Goal: Check status

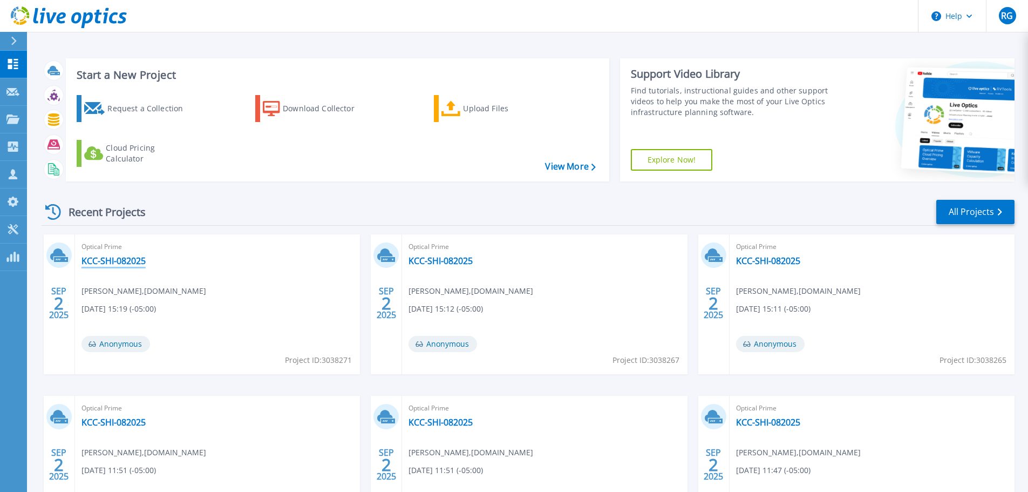
click at [121, 262] on link "KCC-SHI-082025" at bounding box center [114, 260] width 64 height 11
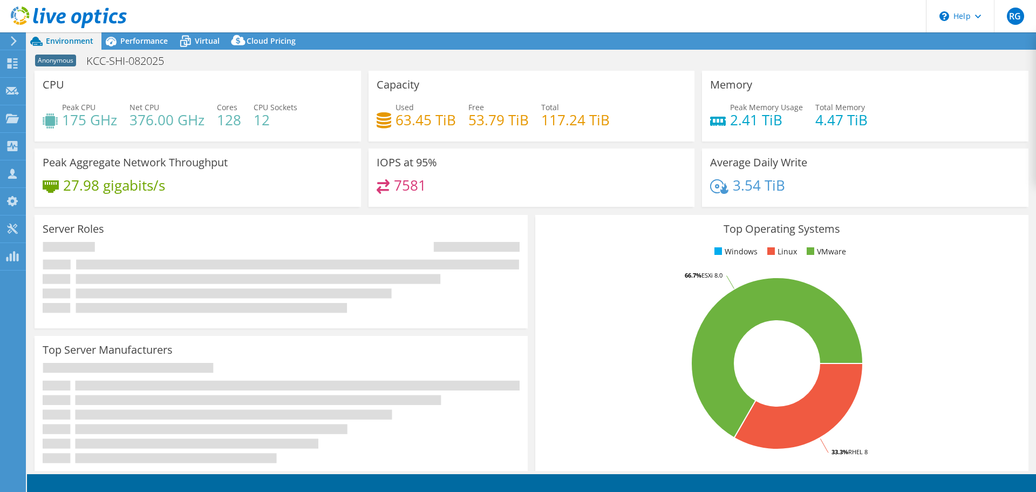
select select "USD"
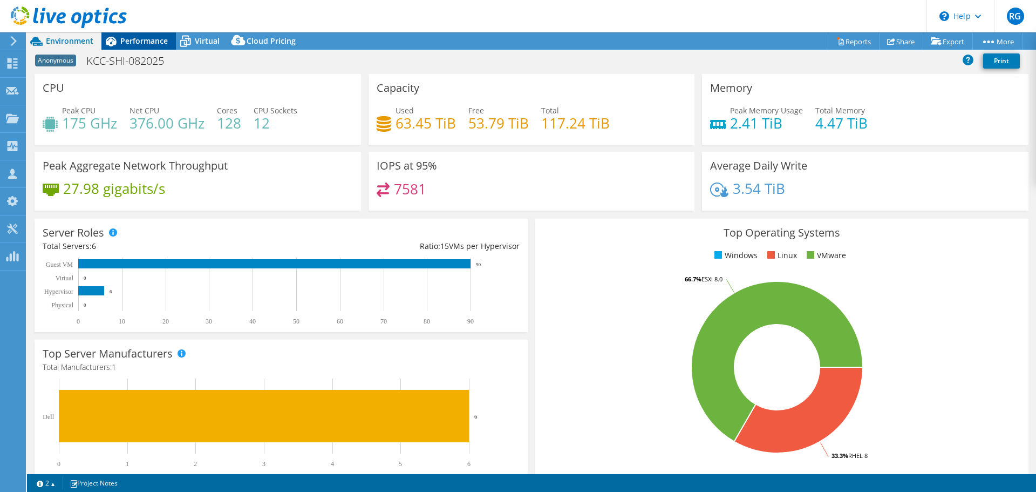
click at [138, 44] on span "Performance" at bounding box center [144, 41] width 48 height 10
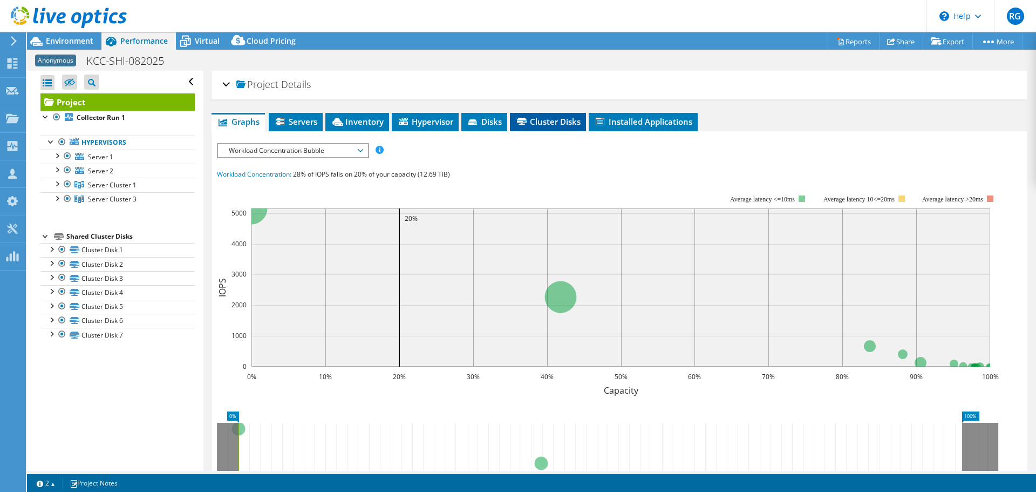
click at [552, 125] on span "Cluster Disks" at bounding box center [547, 121] width 65 height 11
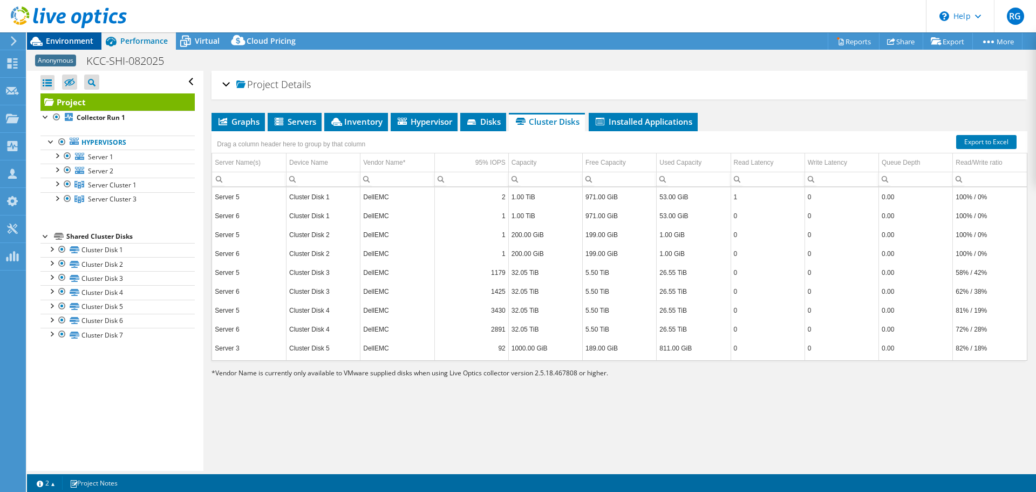
click at [66, 38] on span "Environment" at bounding box center [70, 41] width 48 height 10
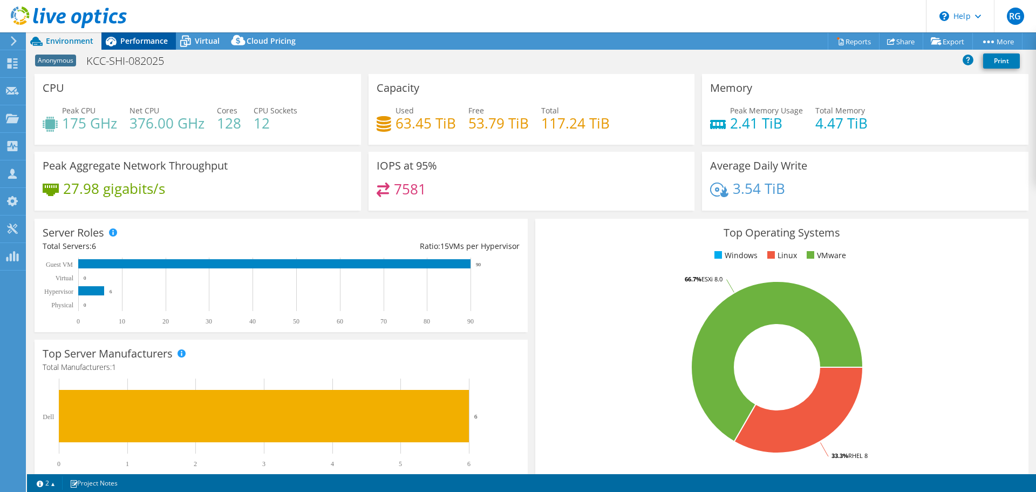
click at [152, 39] on span "Performance" at bounding box center [144, 41] width 48 height 10
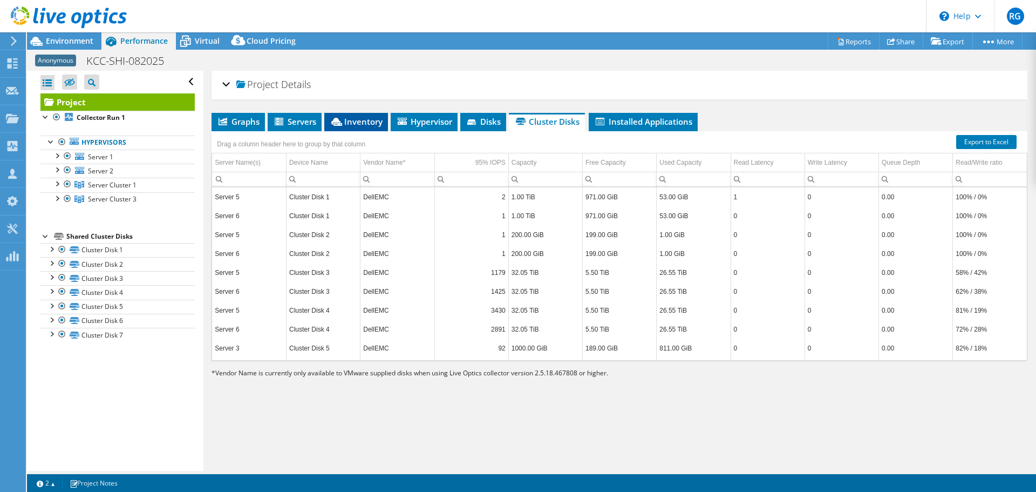
click at [342, 118] on icon at bounding box center [336, 122] width 11 height 8
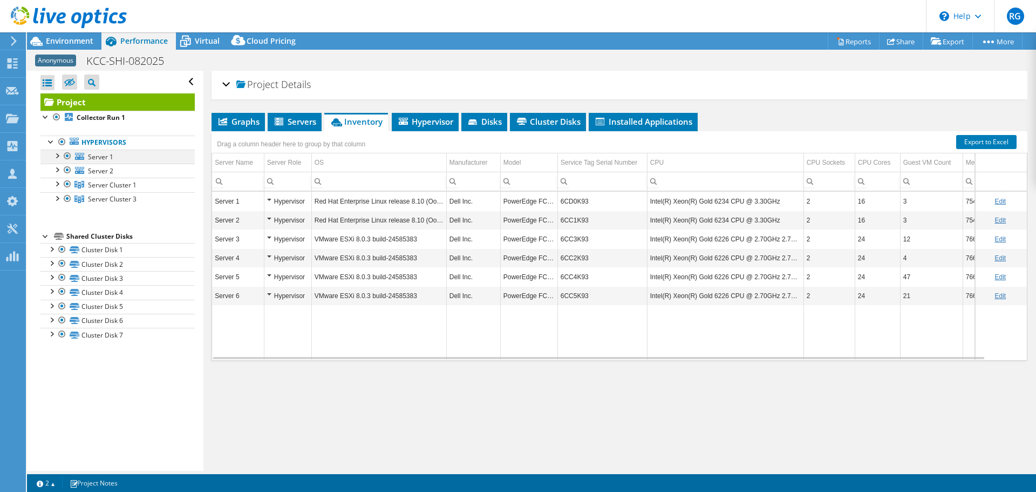
click at [65, 153] on div at bounding box center [67, 156] width 11 height 13
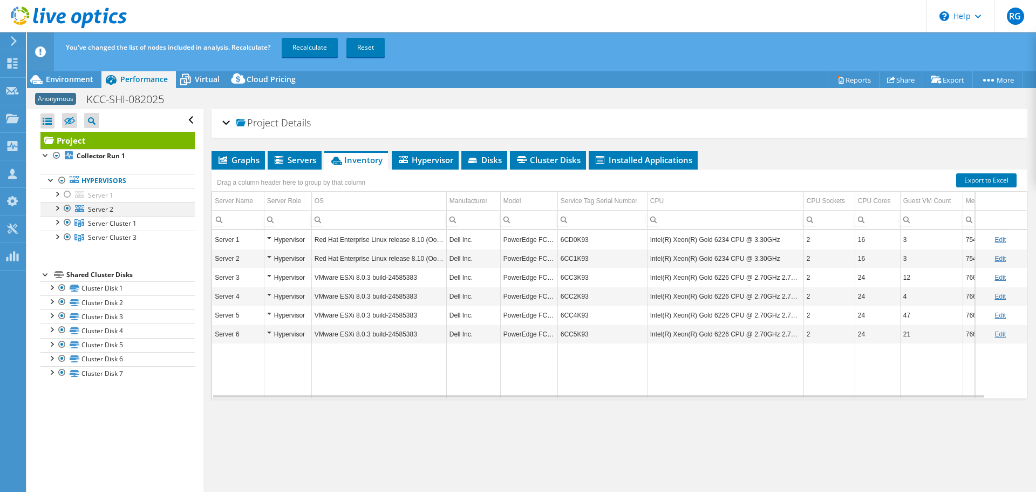
click at [67, 207] on div at bounding box center [67, 208] width 11 height 13
click at [303, 48] on link "Recalculate" at bounding box center [310, 47] width 56 height 19
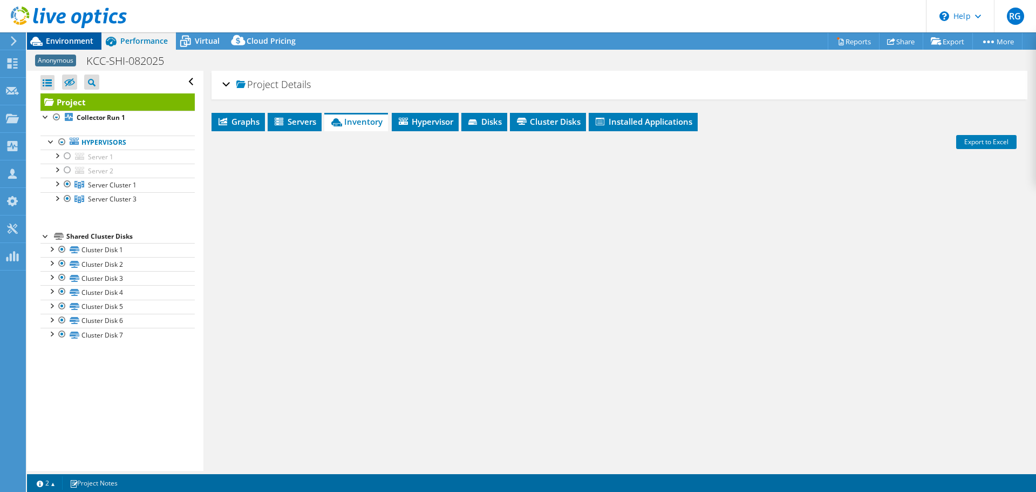
click at [66, 42] on span "Environment" at bounding box center [70, 41] width 48 height 10
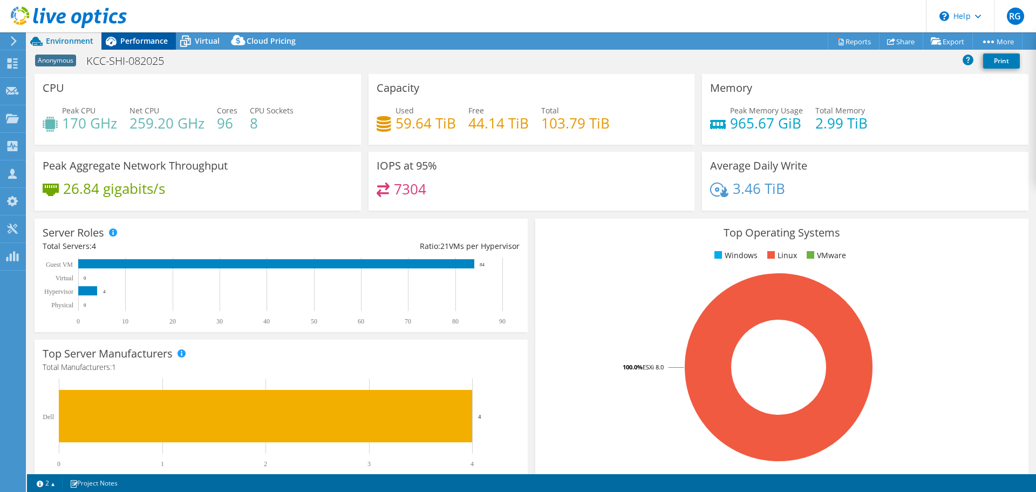
click at [151, 42] on span "Performance" at bounding box center [144, 41] width 48 height 10
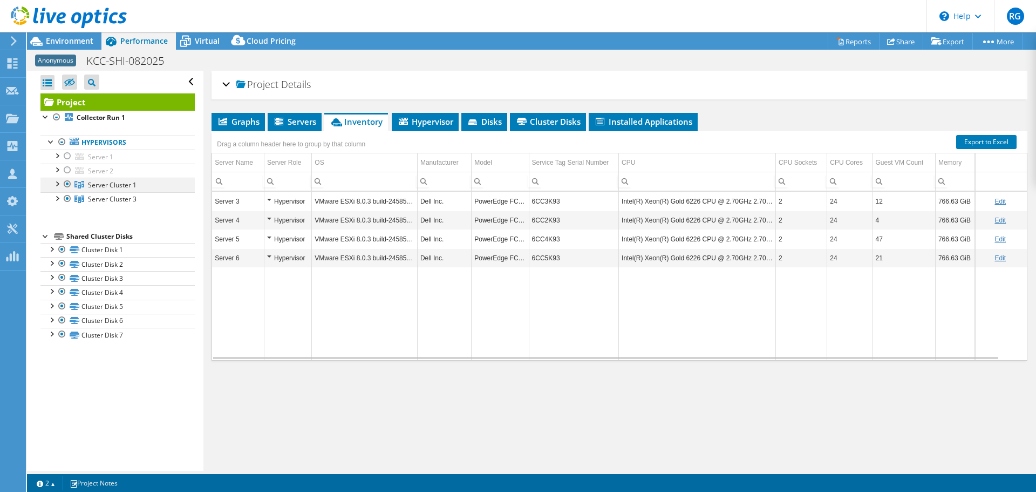
click at [67, 184] on div at bounding box center [67, 184] width 11 height 13
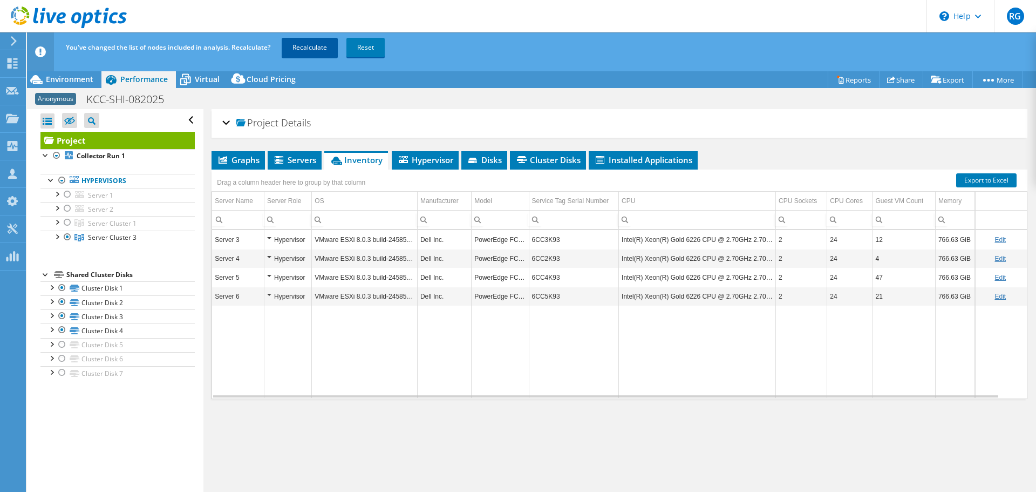
click at [308, 50] on link "Recalculate" at bounding box center [310, 47] width 56 height 19
click at [69, 79] on span "Environment" at bounding box center [70, 79] width 48 height 10
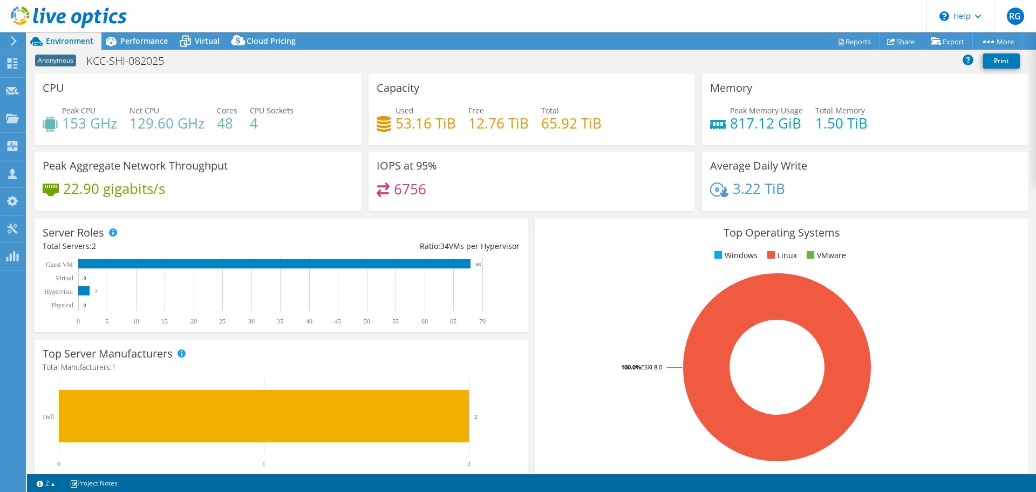
scroll to position [54, 0]
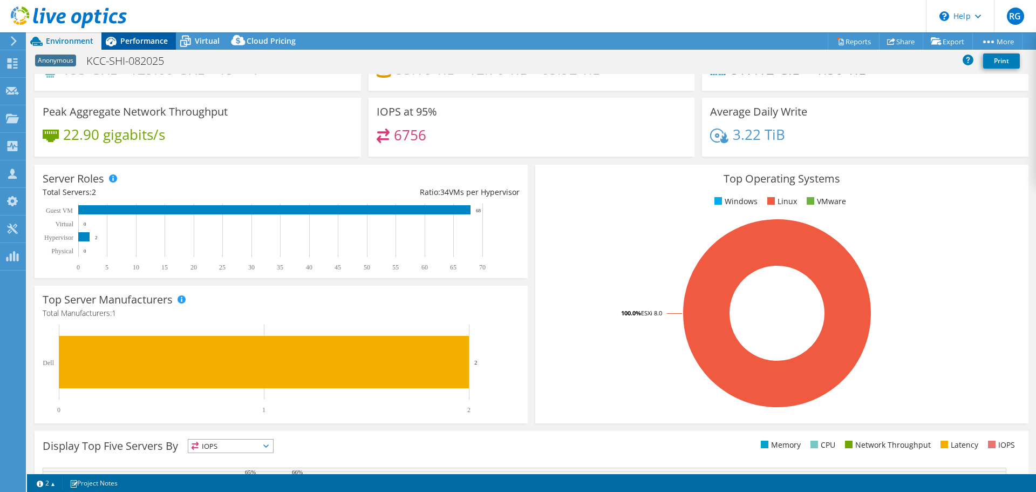
click at [147, 43] on span "Performance" at bounding box center [144, 41] width 48 height 10
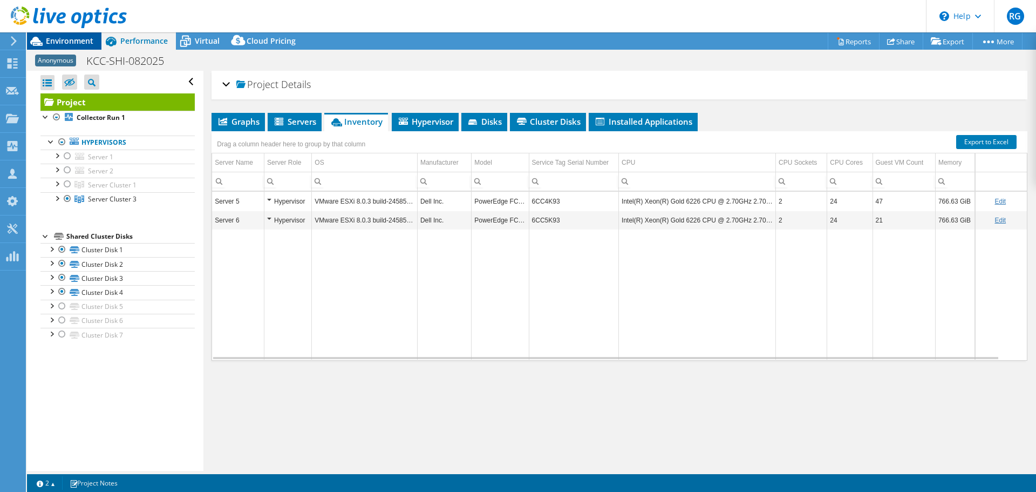
click at [80, 39] on span "Environment" at bounding box center [70, 41] width 48 height 10
